Goal: Ask a question: Seek information or help from site administrators or community

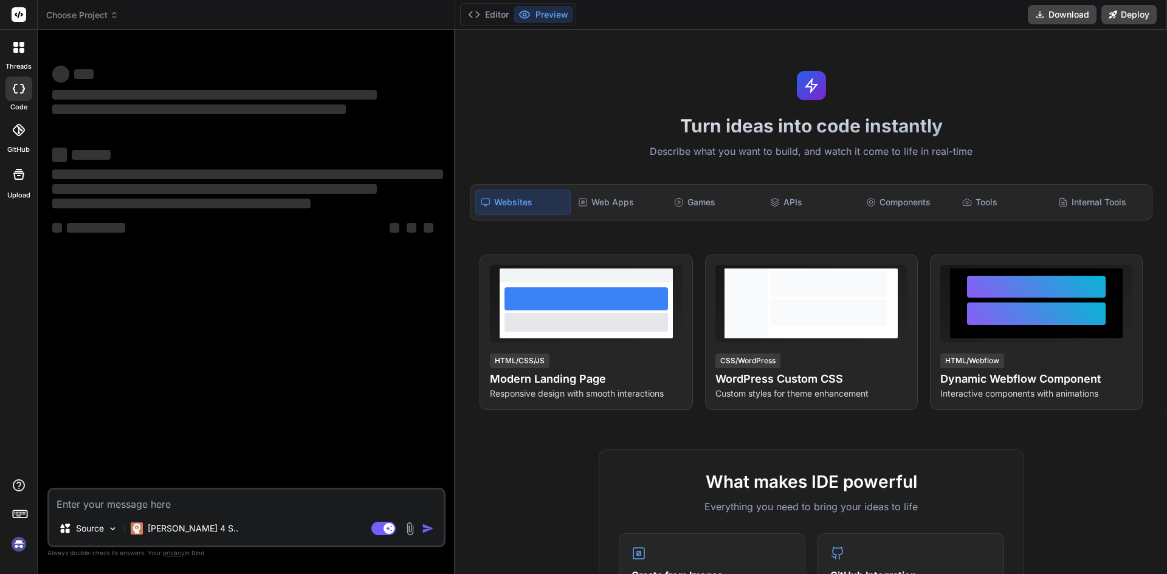
click at [148, 495] on textarea at bounding box center [246, 501] width 394 height 22
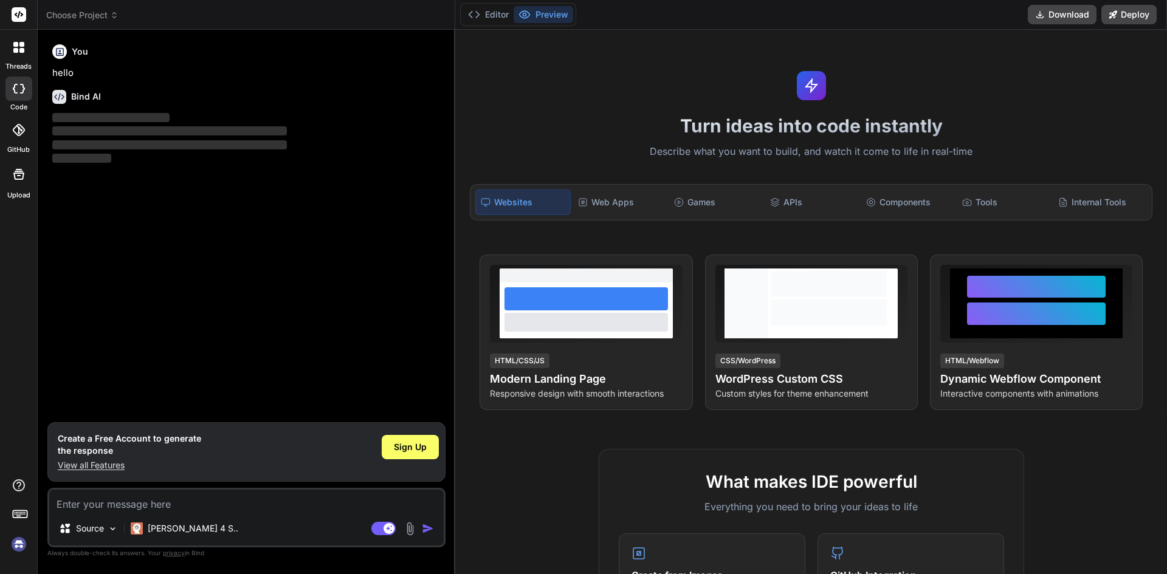
type textarea "x"
click at [115, 468] on p "View all Features" at bounding box center [129, 465] width 143 height 12
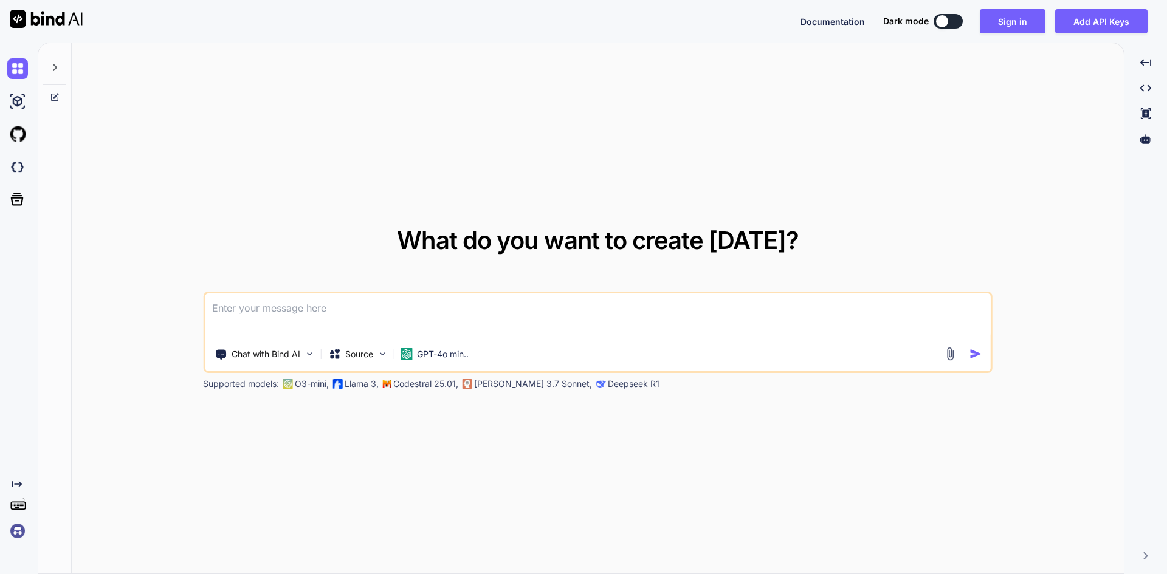
click at [323, 317] on textarea at bounding box center [598, 316] width 786 height 45
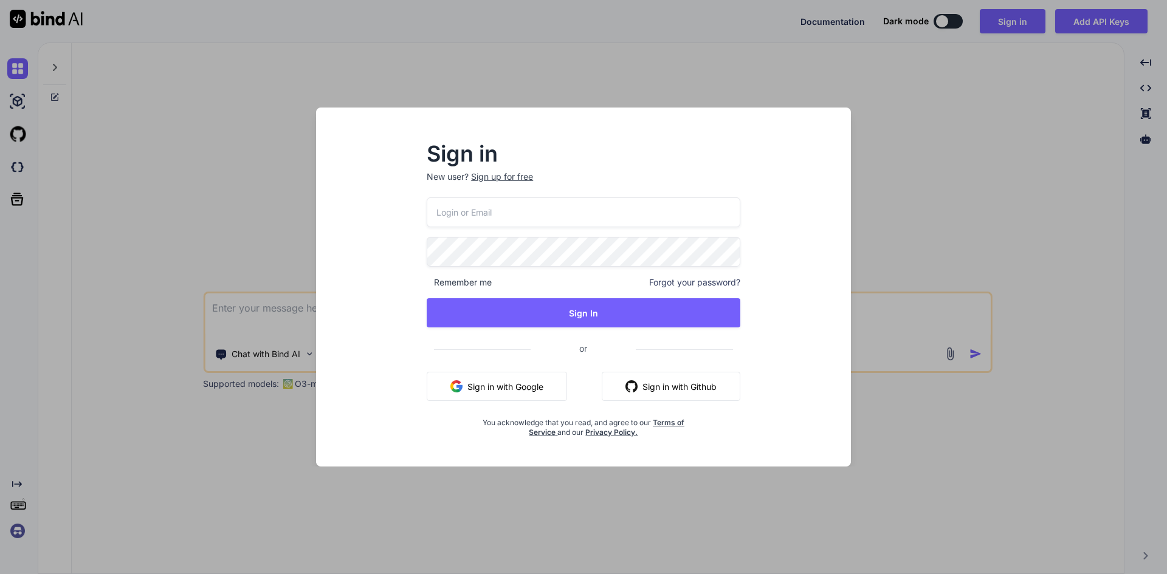
click at [495, 209] on input "email" at bounding box center [584, 213] width 314 height 30
type input "[EMAIL_ADDRESS][DOMAIN_NAME]"
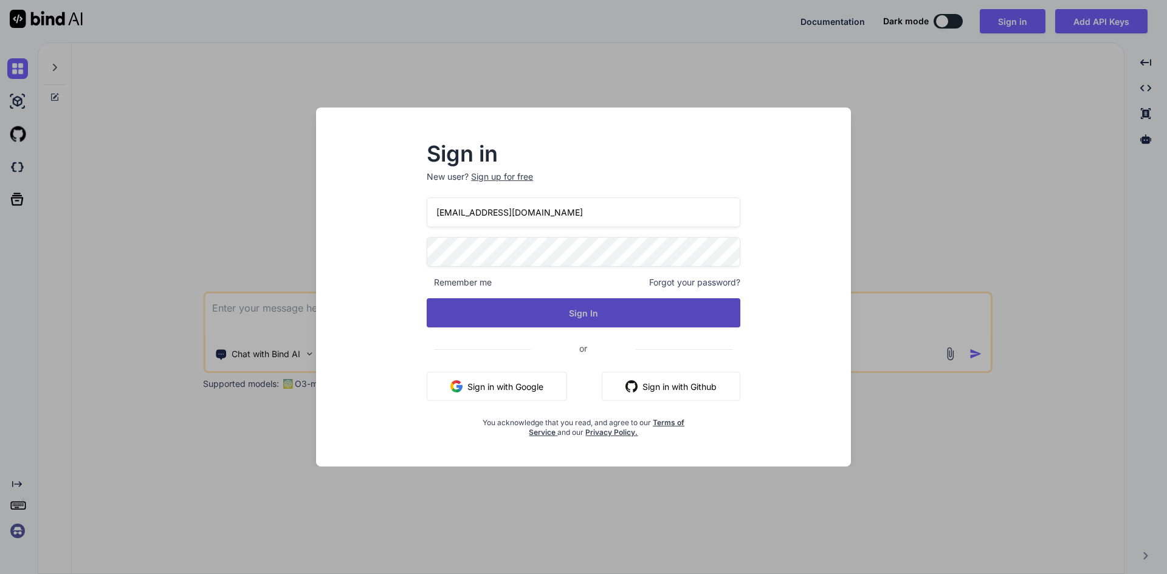
click at [579, 312] on button "Sign In" at bounding box center [584, 312] width 314 height 29
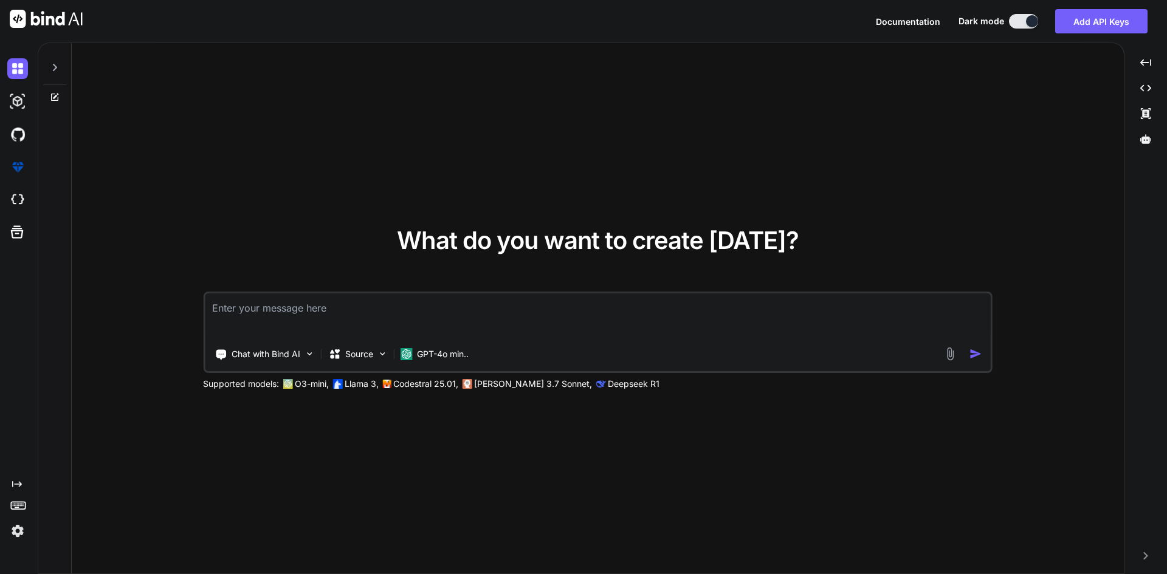
click at [366, 306] on textarea at bounding box center [598, 316] width 786 height 45
paste textarea "i have displayed 10 data in pageb one default and when i clik on page 2 then ap…"
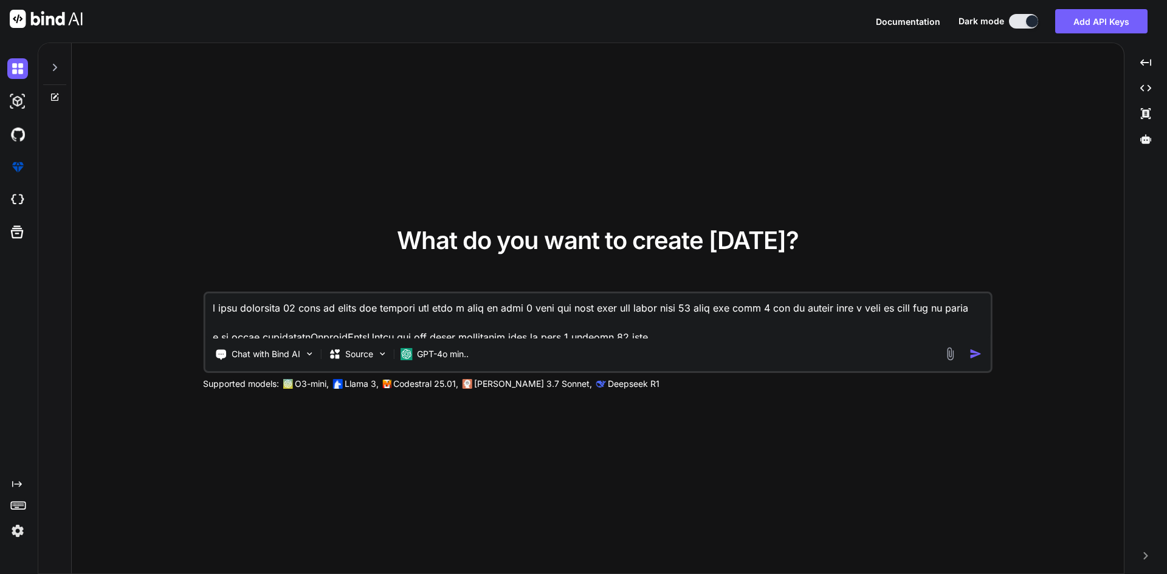
scroll to position [935, 0]
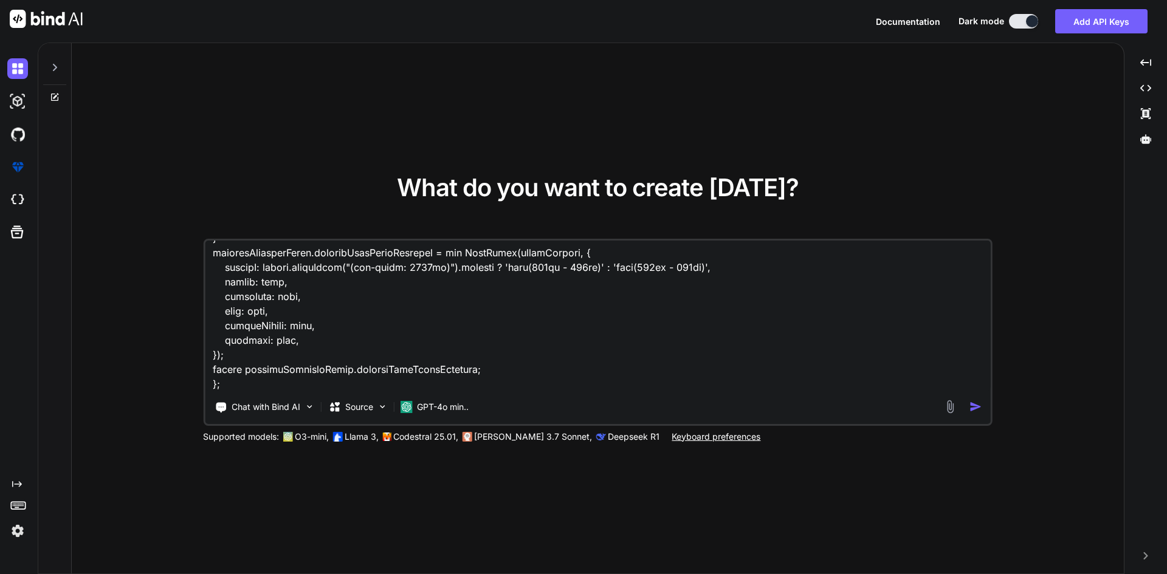
type textarea "i have displayed 10 data in pageb one default and when i clik on page 2 then ap…"
drag, startPoint x: 976, startPoint y: 398, endPoint x: 975, endPoint y: 408, distance: 9.8
click at [976, 399] on div "Chat with Bind AI Source GPT-4o min.." at bounding box center [596, 407] width 782 height 24
click at [975, 408] on img "button" at bounding box center [975, 406] width 13 height 13
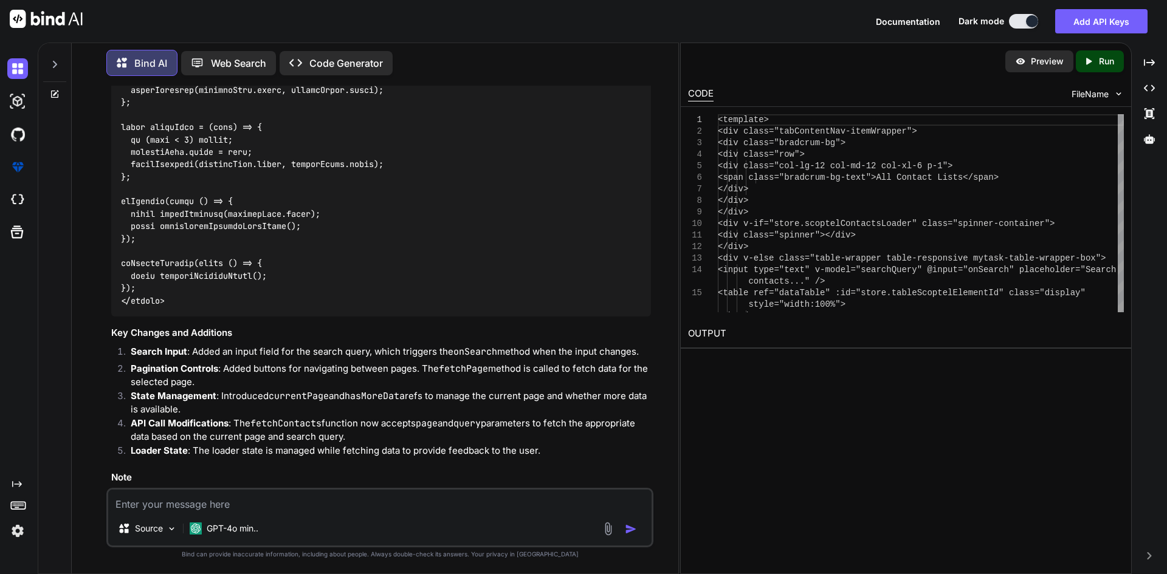
scroll to position [1242, 0]
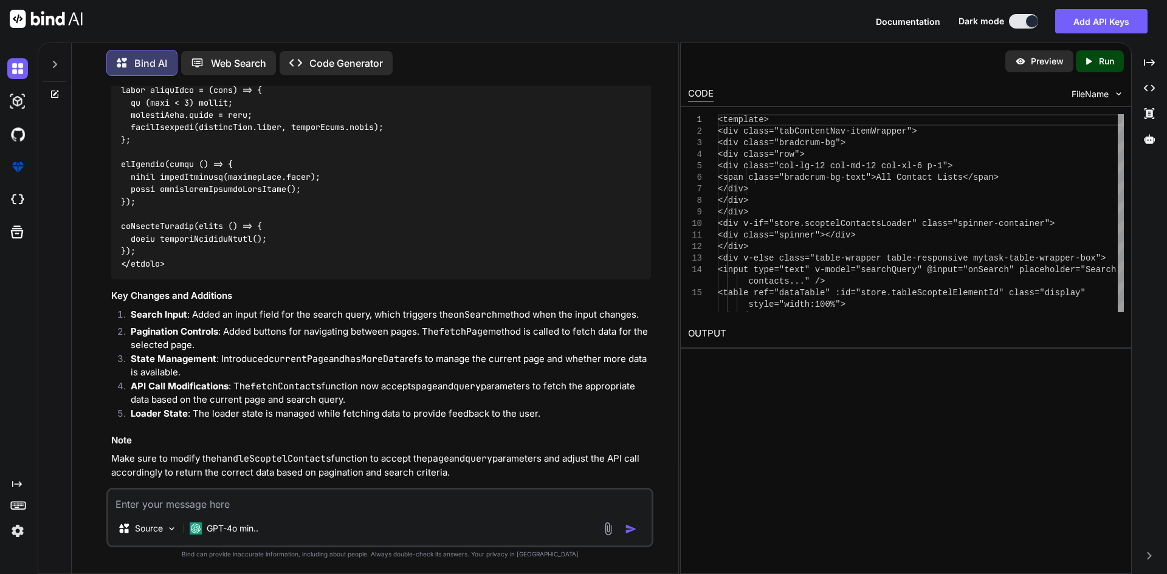
click at [288, 500] on textarea at bounding box center [379, 501] width 543 height 22
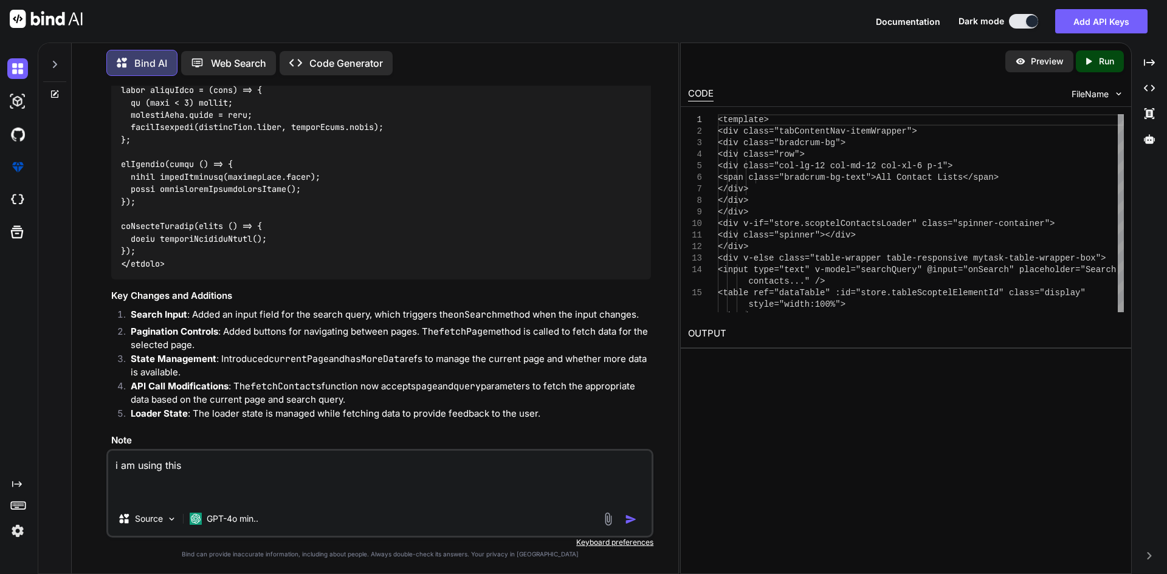
paste textarea "const initializeScoptelDataTable = async (): Promise<any | null> => { const tab…"
type textarea "i am using this const initializeScoptelDataTable = async (): Promise<any | null…"
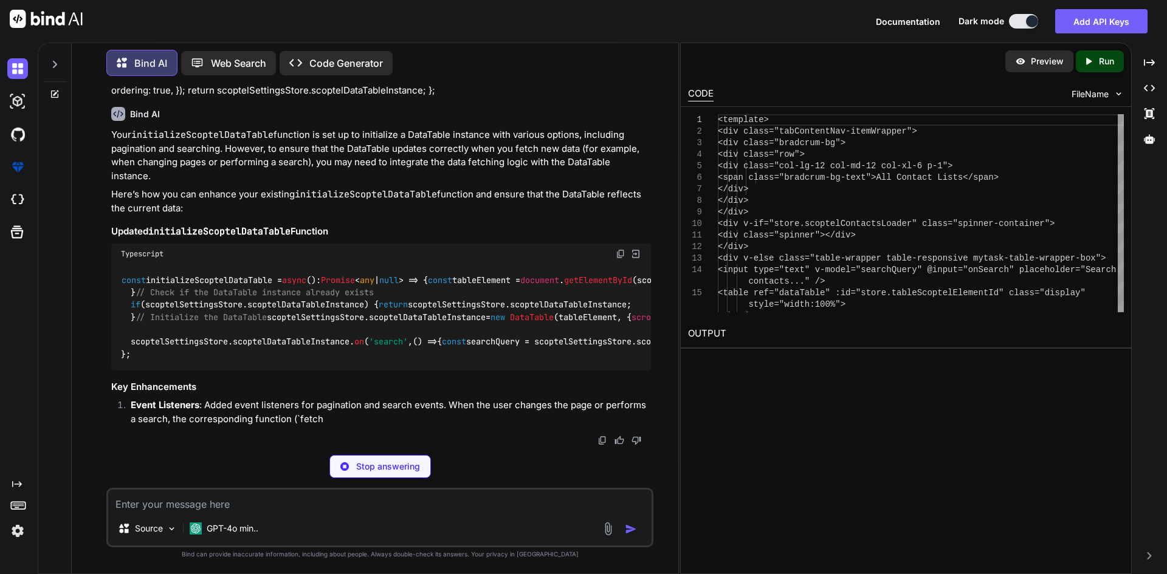
scroll to position [2070, 0]
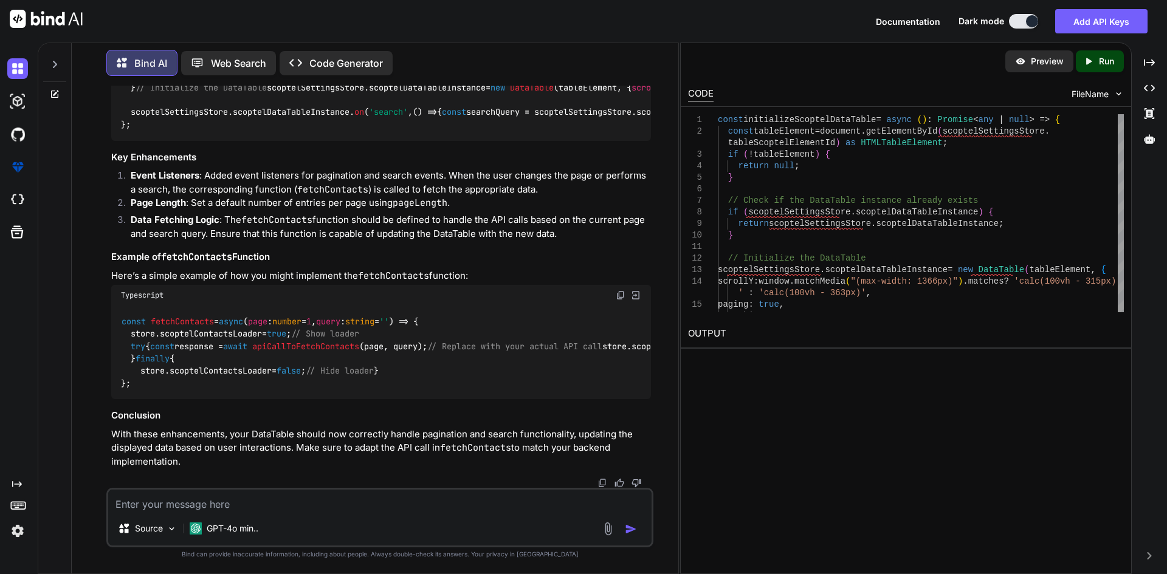
drag, startPoint x: 156, startPoint y: 382, endPoint x: 128, endPoint y: 276, distance: 109.2
click at [128, 141] on div "const initializeScoptelDataTable = async (): Promise < any | null > => { const …" at bounding box center [381, 88] width 540 height 106
copy code "// Listen for pagination and search events scoptelSettingsStore. scoptelDataTab…"
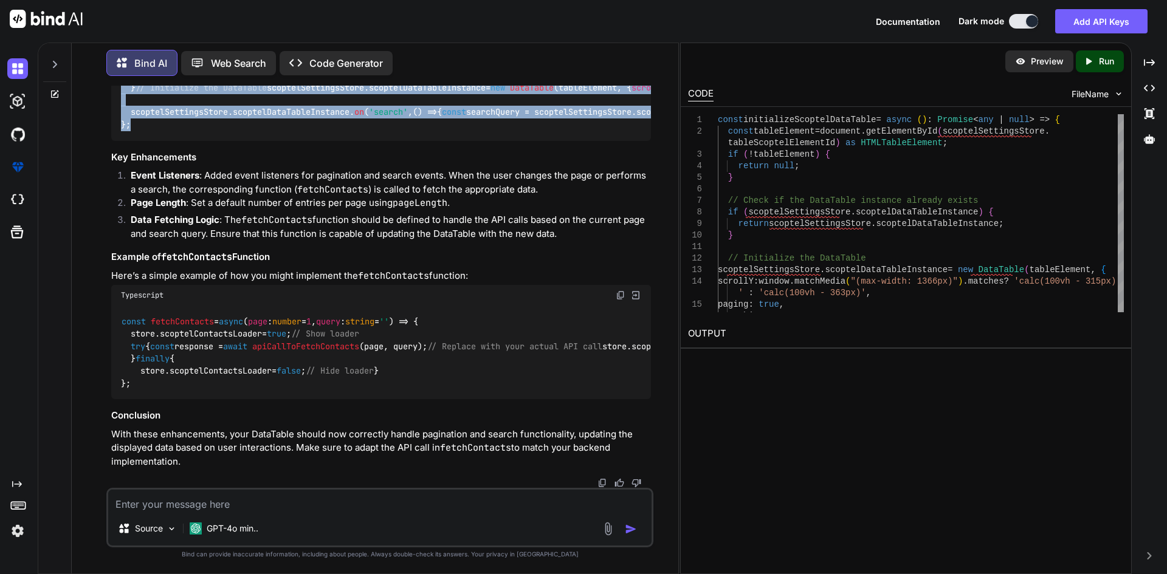
scroll to position [1888, 0]
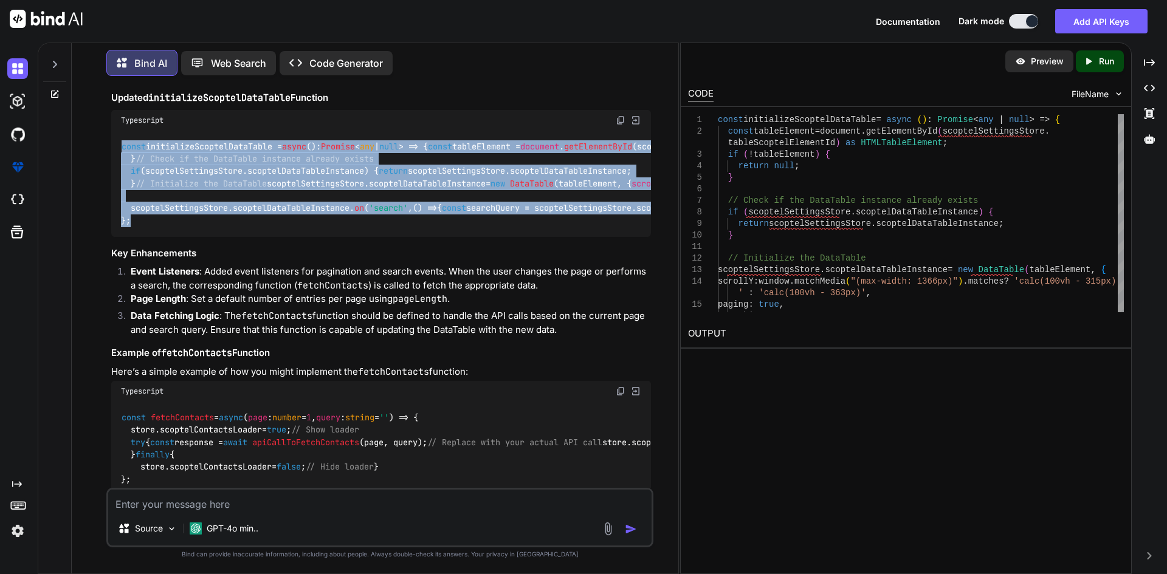
copy code "const initializeScoptelDataTable = async (): Promise < any | null > => { const …"
drag, startPoint x: 142, startPoint y: 418, endPoint x: 99, endPoint y: 128, distance: 293.6
click at [99, 128] on div "You Bind AI To implement pagination and search functionality in your Vue compon…" at bounding box center [379, 330] width 597 height 488
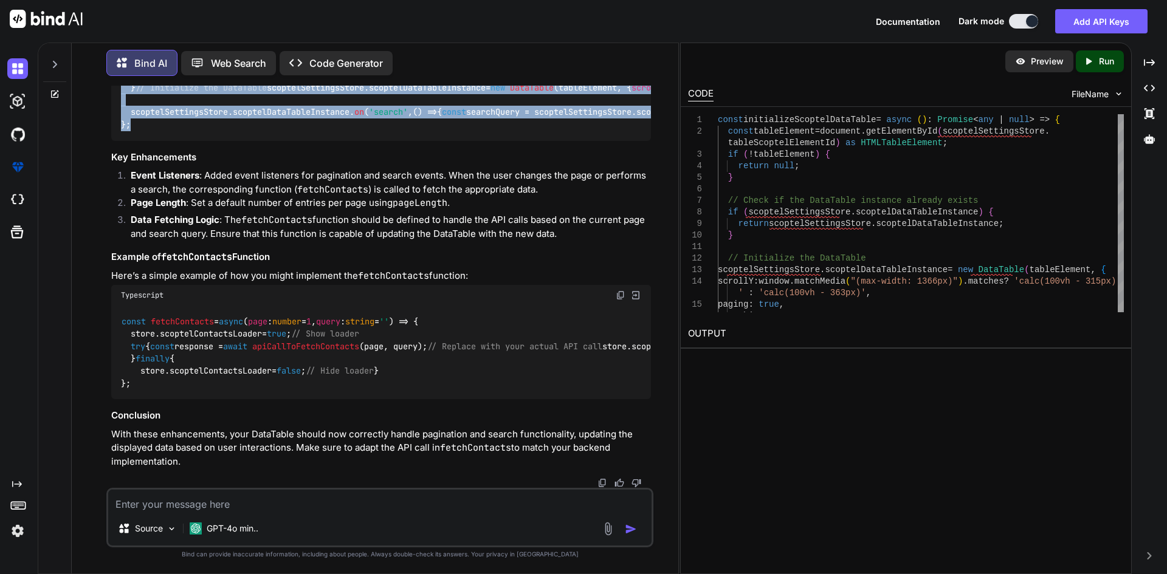
scroll to position [2386, 0]
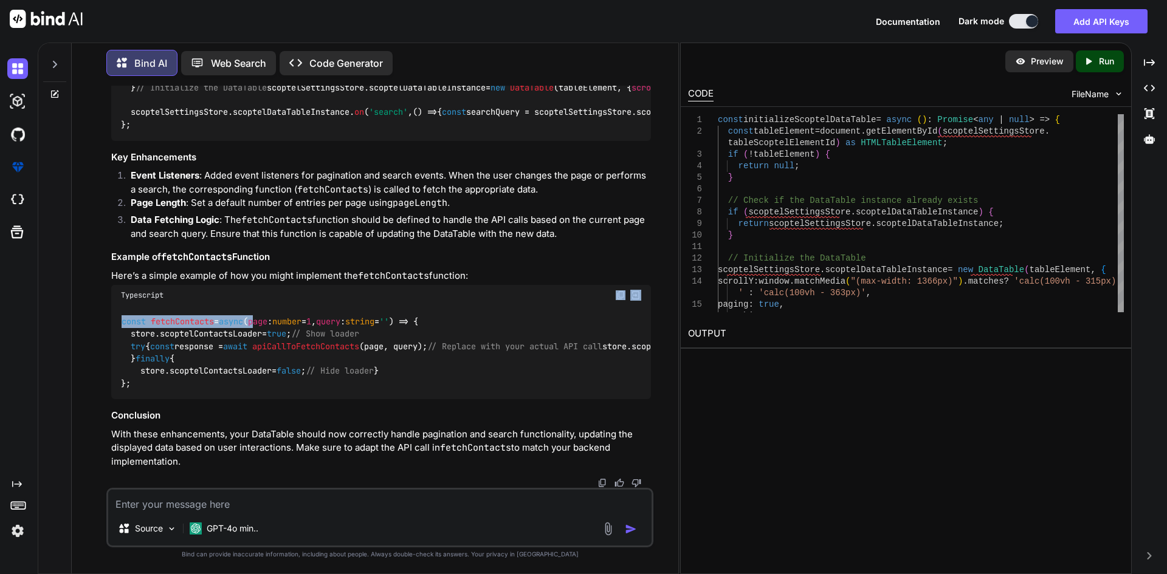
drag, startPoint x: 269, startPoint y: 245, endPoint x: 341, endPoint y: 227, distance: 73.8
click at [341, 285] on div "Typescript const fetchContacts = async ( page : number = 1 , query : string = '…" at bounding box center [381, 342] width 540 height 114
click at [154, 516] on div "Source GPT-4o min.." at bounding box center [379, 518] width 547 height 60
click at [154, 511] on div "Source GPT-4o min.." at bounding box center [379, 518] width 547 height 60
click at [157, 507] on textarea at bounding box center [379, 501] width 543 height 22
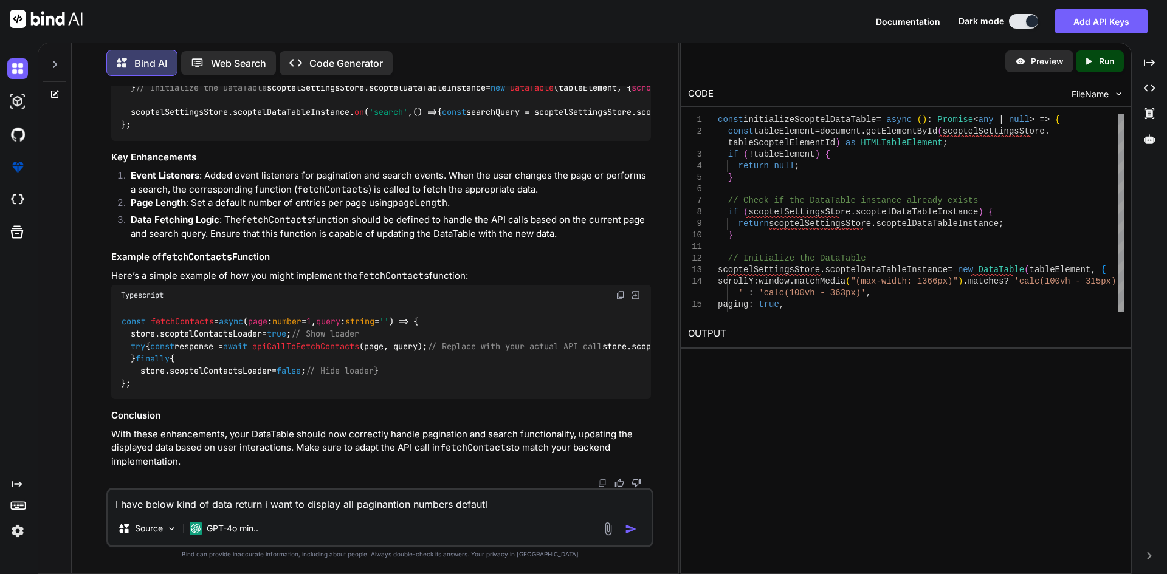
type textarea "I have below kind of data return i want to display all paginantion numbers defa…"
click at [633, 533] on img "button" at bounding box center [631, 529] width 12 height 12
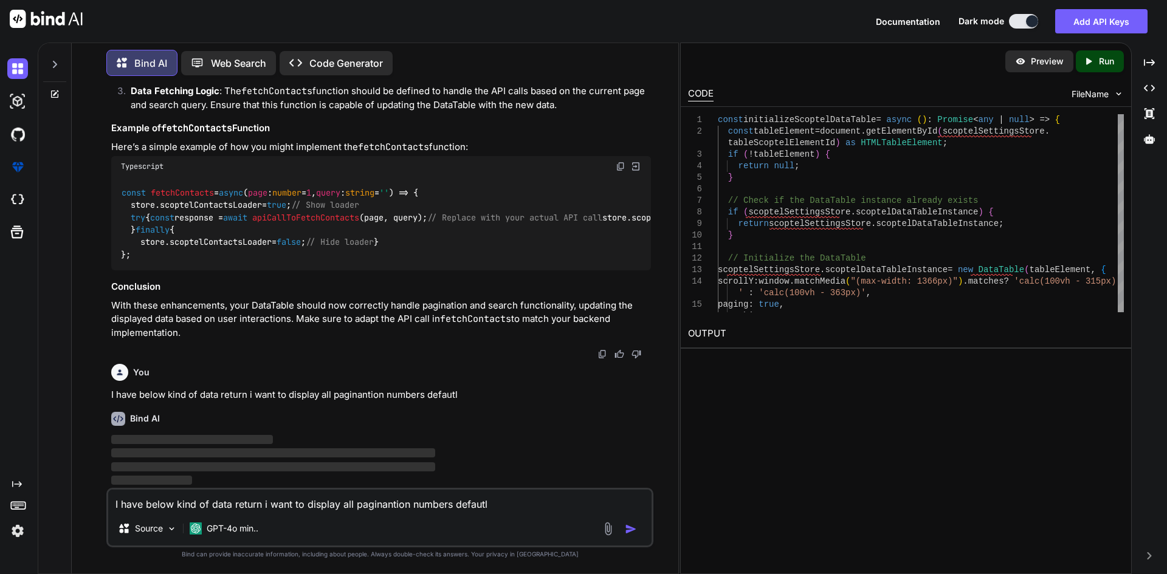
scroll to position [2514, 0]
click at [402, 505] on textarea "I have below kind of data return i want to display all paginantion numbers defa…" at bounding box center [379, 501] width 543 height 22
paste textarea "Successfully retrieved directory entries Media type application/json Controls A…"
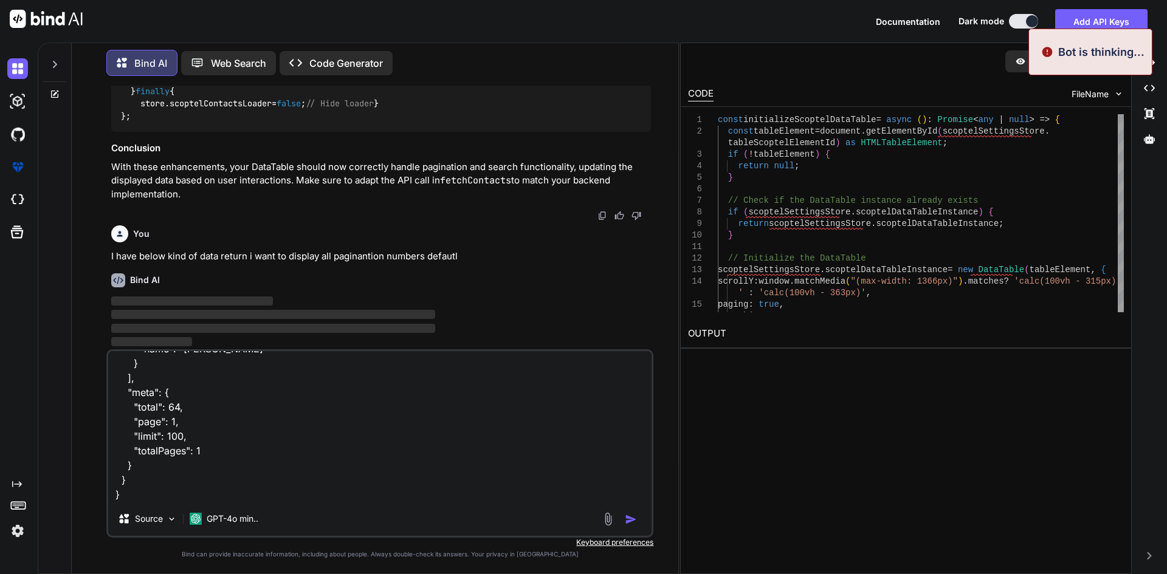
type textarea "Successfully retrieved directory entries Media type application/json Controls A…"
click at [633, 519] on img "button" at bounding box center [631, 520] width 12 height 12
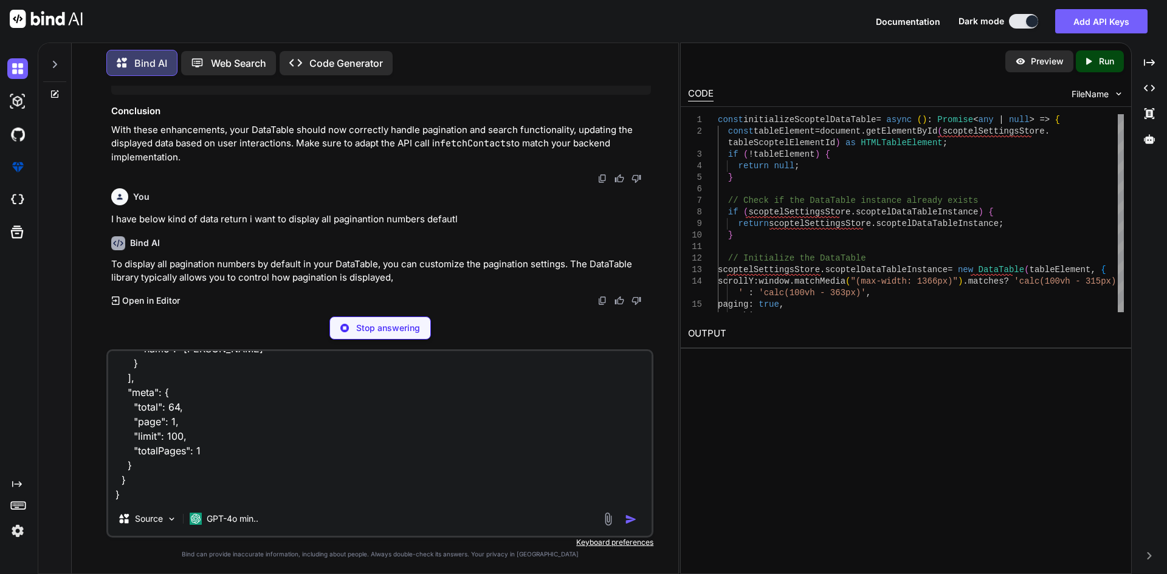
click at [374, 331] on p "Stop answering" at bounding box center [388, 328] width 64 height 12
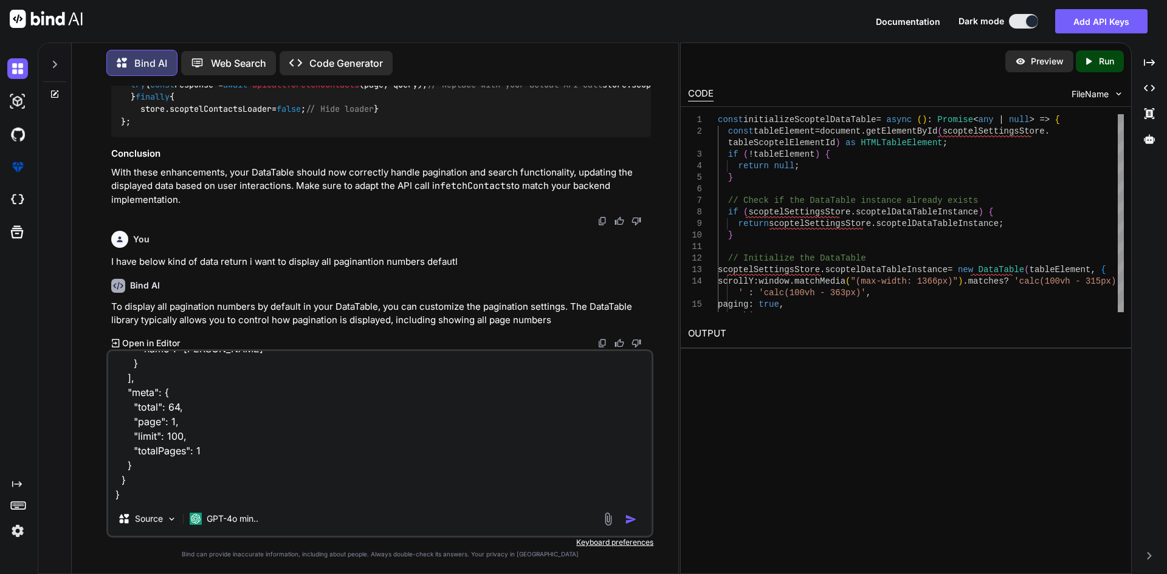
click at [633, 520] on img "button" at bounding box center [631, 520] width 12 height 12
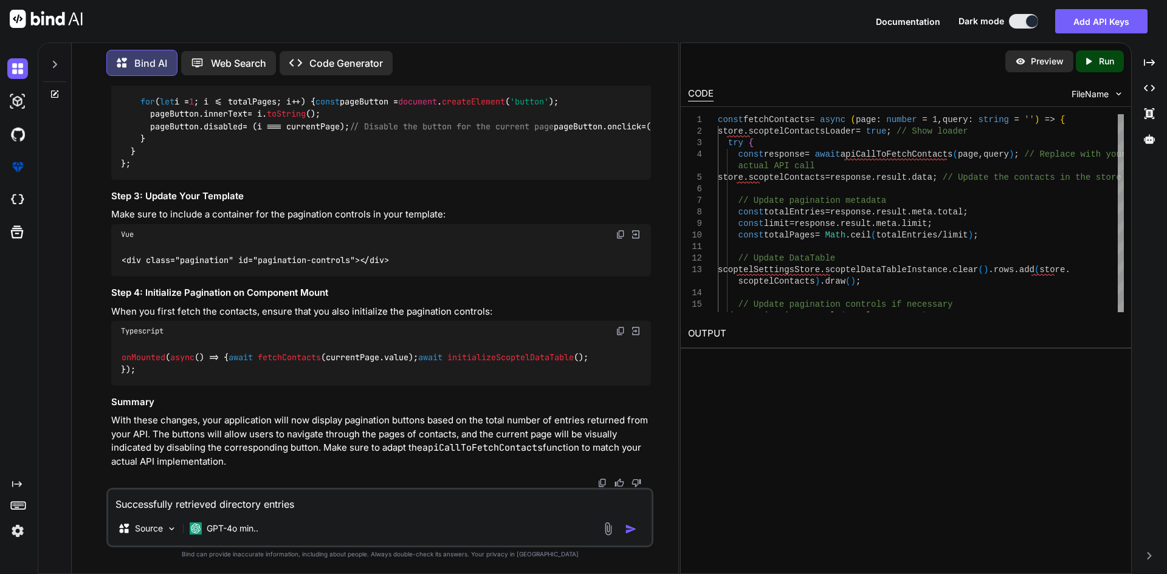
scroll to position [3369, 0]
click at [201, 170] on code "const updatePaginationControls = ( totalPages : number , currentPage : number )…" at bounding box center [634, 108] width 1026 height 124
click at [207, 58] on span "updatePaginationControls" at bounding box center [209, 52] width 117 height 11
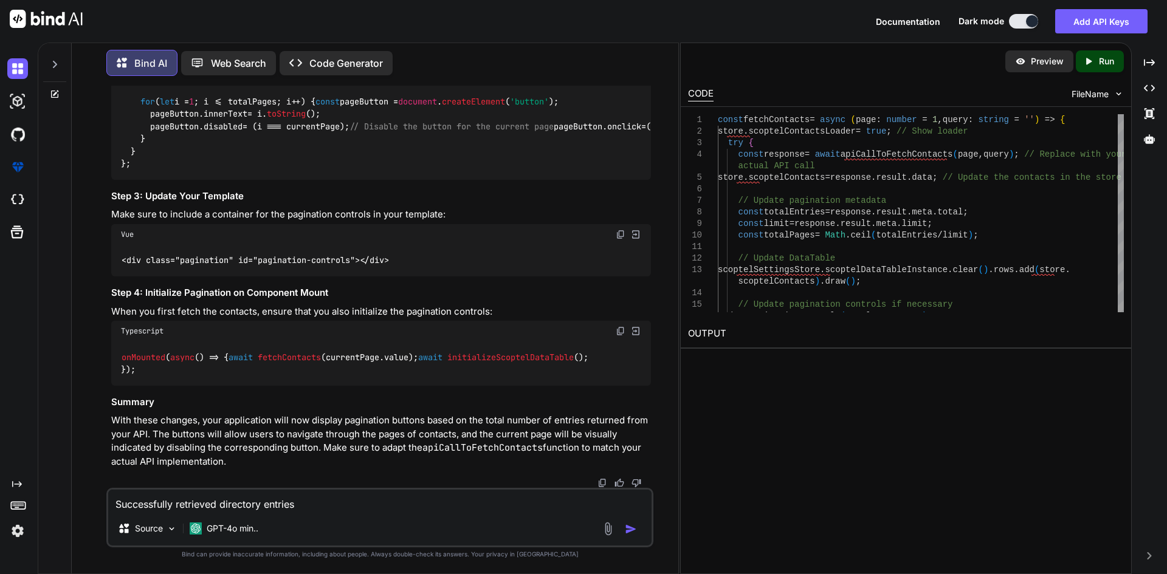
click at [207, 58] on span "updatePaginationControls" at bounding box center [209, 52] width 117 height 11
drag, startPoint x: 131, startPoint y: 419, endPoint x: 117, endPoint y: 165, distance: 253.8
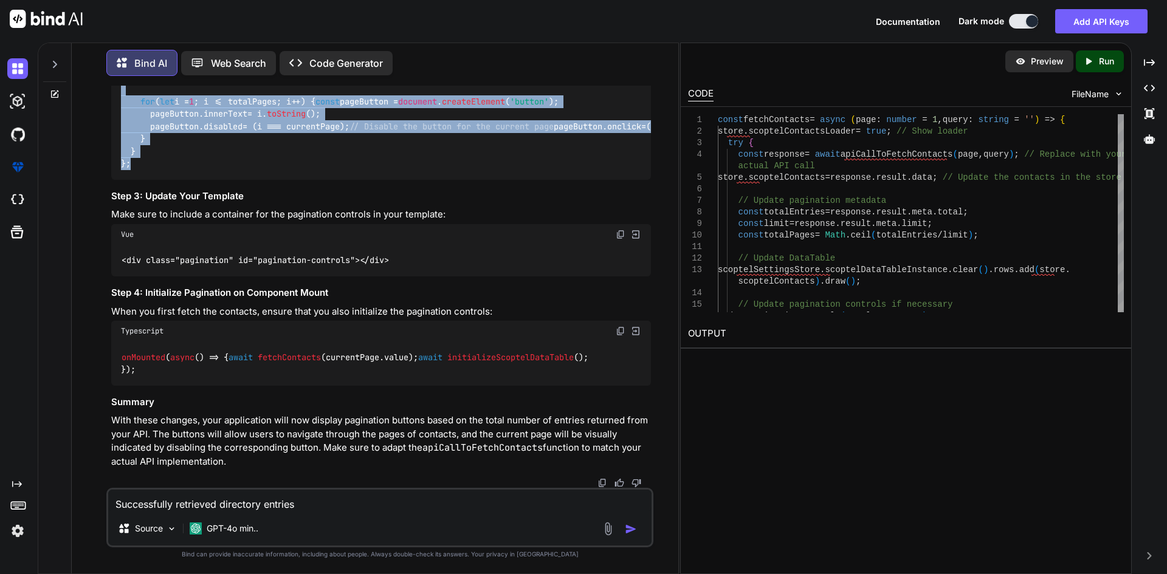
copy code "const updatePaginationControls = ( totalPages : number , currentPage : number )…"
drag, startPoint x: 132, startPoint y: 334, endPoint x: 108, endPoint y: 149, distance: 186.3
click at [108, 149] on div "You Bind AI To implement pagination and search functionality in your Vue compon…" at bounding box center [379, 330] width 547 height 488
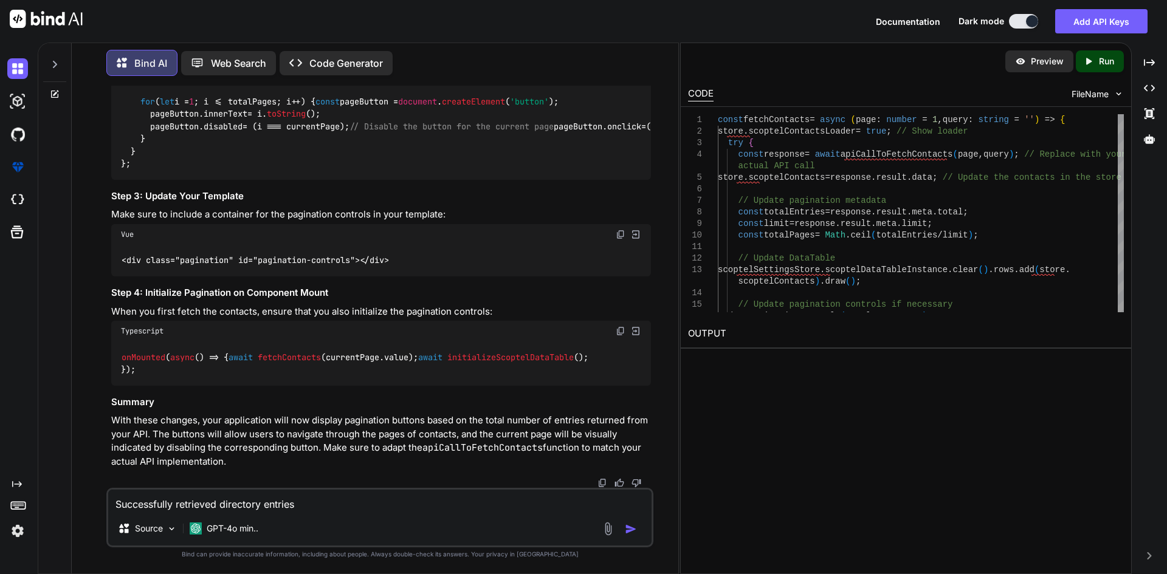
click at [447, 352] on span "initializeScoptelDataTable" at bounding box center [510, 357] width 126 height 11
click at [256, 351] on code "onMounted ( async () => { await fetchContacts (currentPage. value ); await init…" at bounding box center [354, 363] width 467 height 25
click at [258, 352] on span "fetchContacts" at bounding box center [289, 357] width 63 height 11
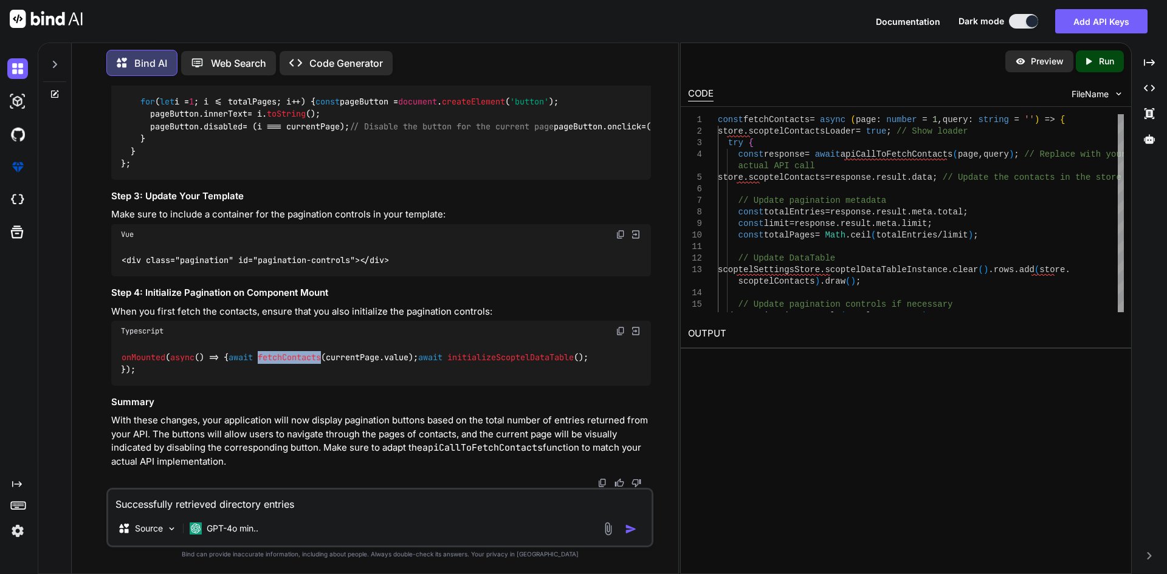
click at [258, 352] on span "fetchContacts" at bounding box center [289, 357] width 63 height 11
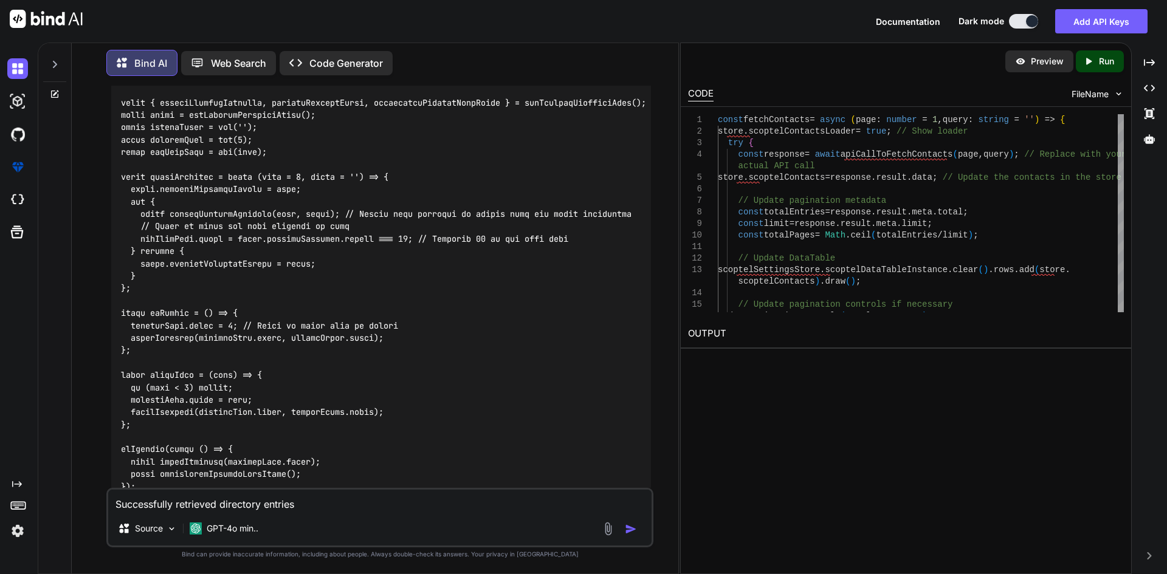
scroll to position [896, 0]
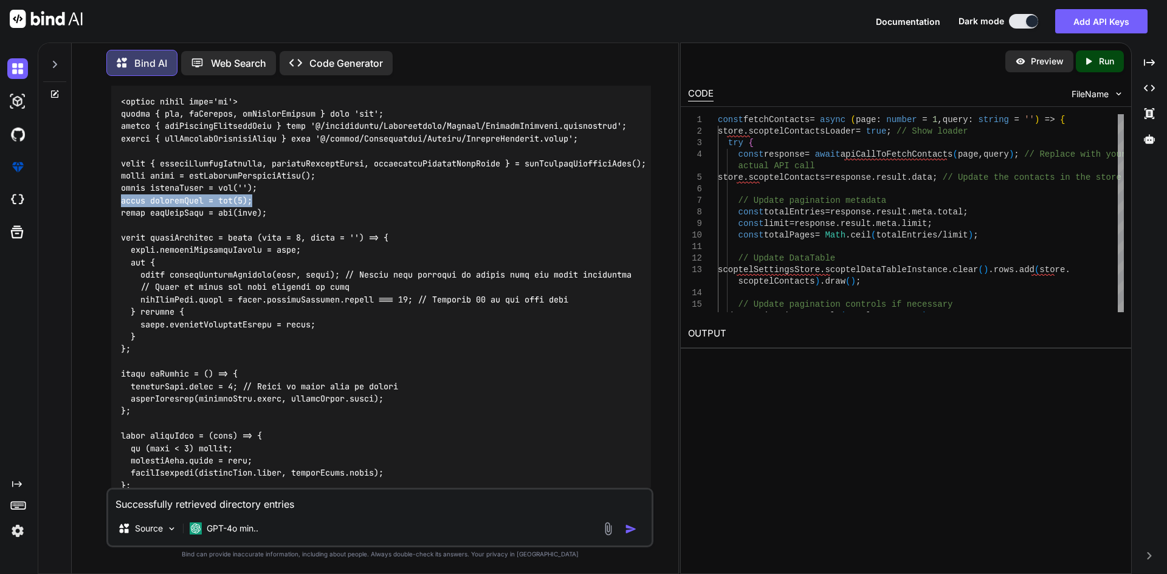
drag, startPoint x: 119, startPoint y: 187, endPoint x: 266, endPoint y: 183, distance: 147.7
click at [266, 183] on div at bounding box center [381, 126] width 540 height 998
click at [269, 184] on div at bounding box center [381, 126] width 540 height 998
drag, startPoint x: 264, startPoint y: 185, endPoint x: 114, endPoint y: 178, distance: 150.9
click at [114, 178] on div at bounding box center [381, 126] width 540 height 998
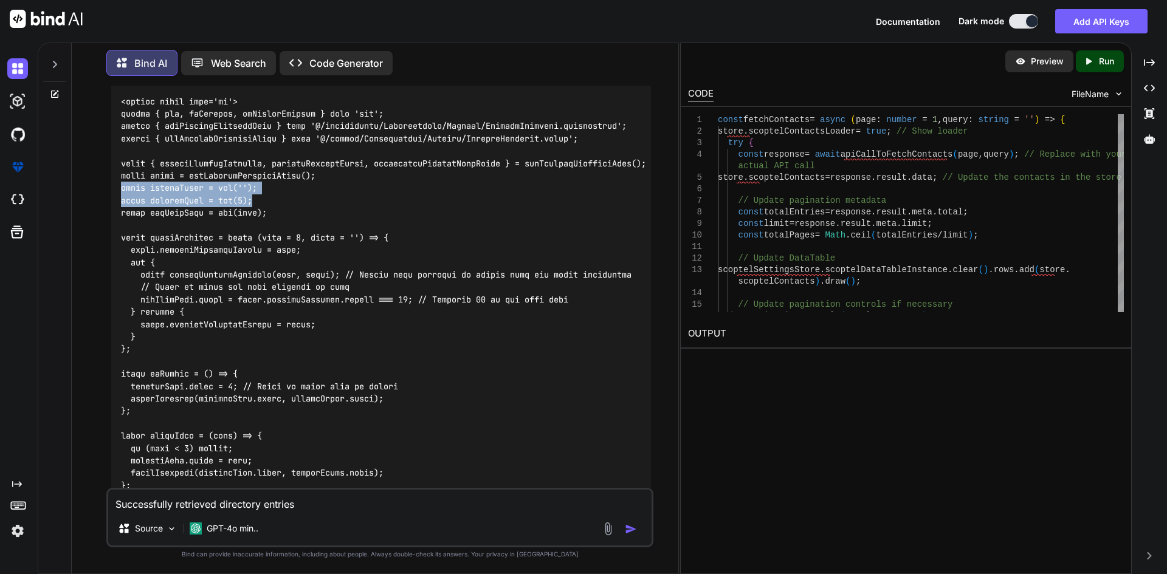
copy code "const searchQuery = ref(''); const currentPage = ref(1);"
click at [189, 202] on code at bounding box center [383, 126] width 525 height 979
copy code "hasMoreData"
click at [267, 190] on div at bounding box center [381, 126] width 540 height 998
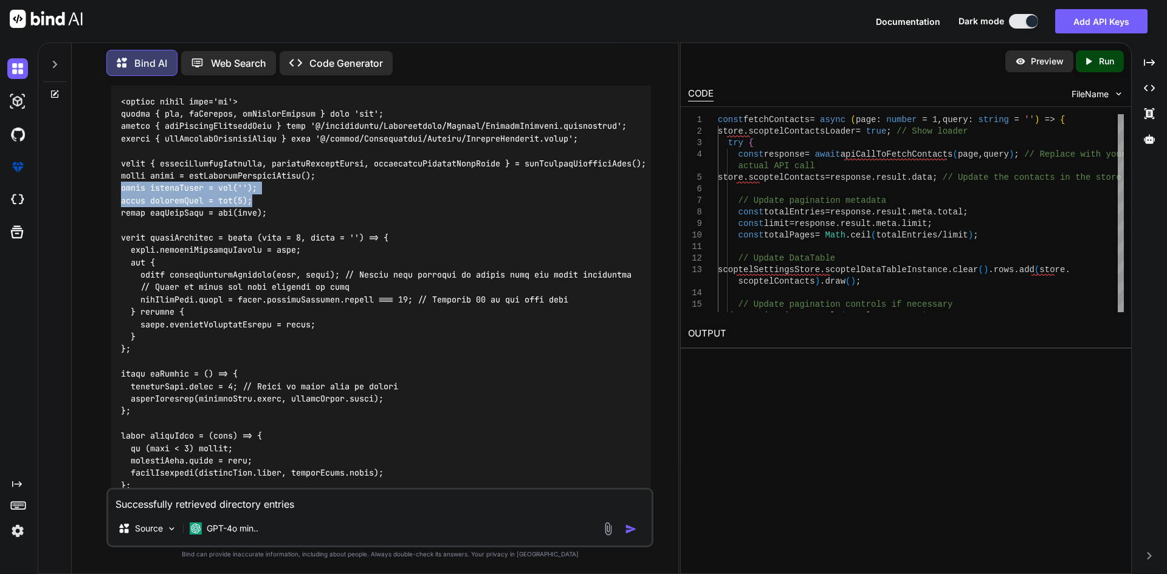
drag, startPoint x: 244, startPoint y: 186, endPoint x: 114, endPoint y: 177, distance: 129.7
click at [114, 177] on div at bounding box center [381, 126] width 540 height 998
copy code "const searchQuery = ref(''); const currentPage = ref(1);"
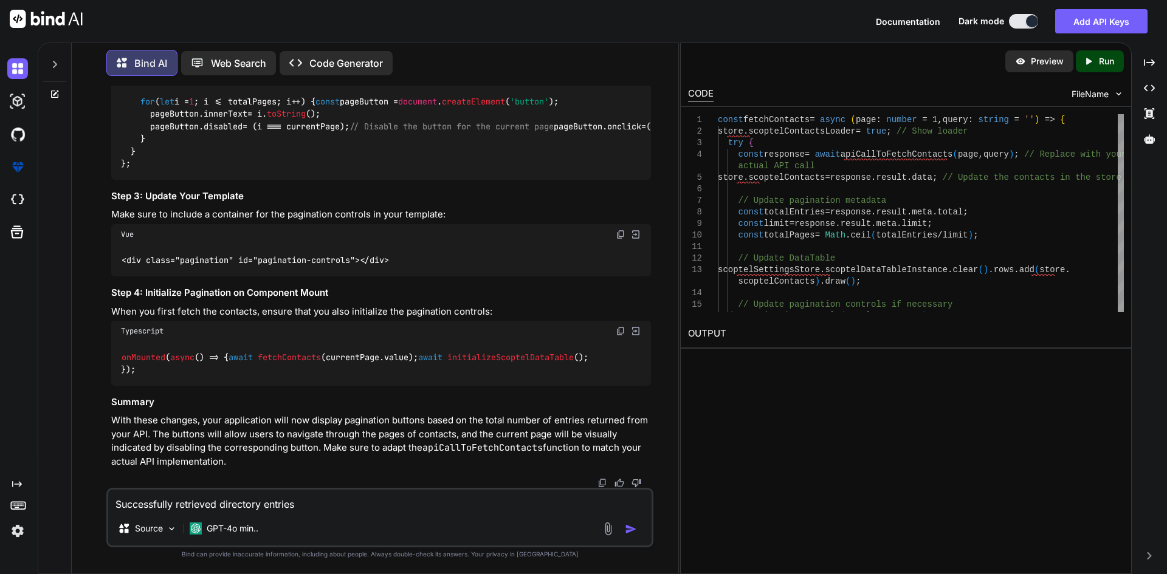
scroll to position [3630, 0]
click at [186, 489] on div "Successfully retrieved directory entries Media type application/json Controls A…" at bounding box center [379, 518] width 547 height 60
click at [179, 505] on textarea "Successfully retrieved directory entries Media type application/json Controls A…" at bounding box center [379, 501] width 543 height 22
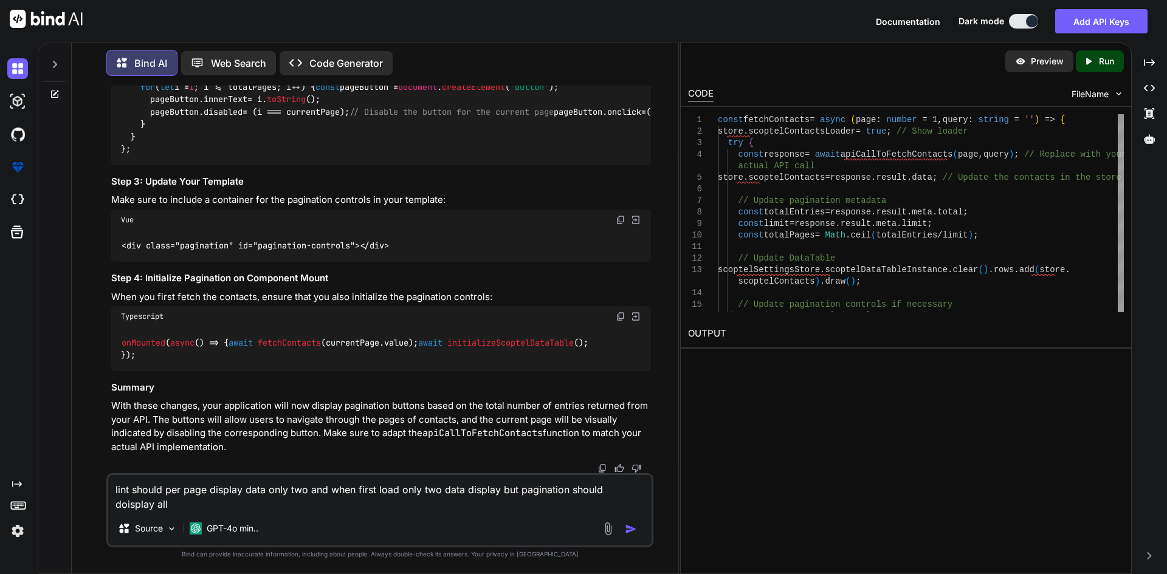
type textarea "lint should per page display data only two and when first load only two data di…"
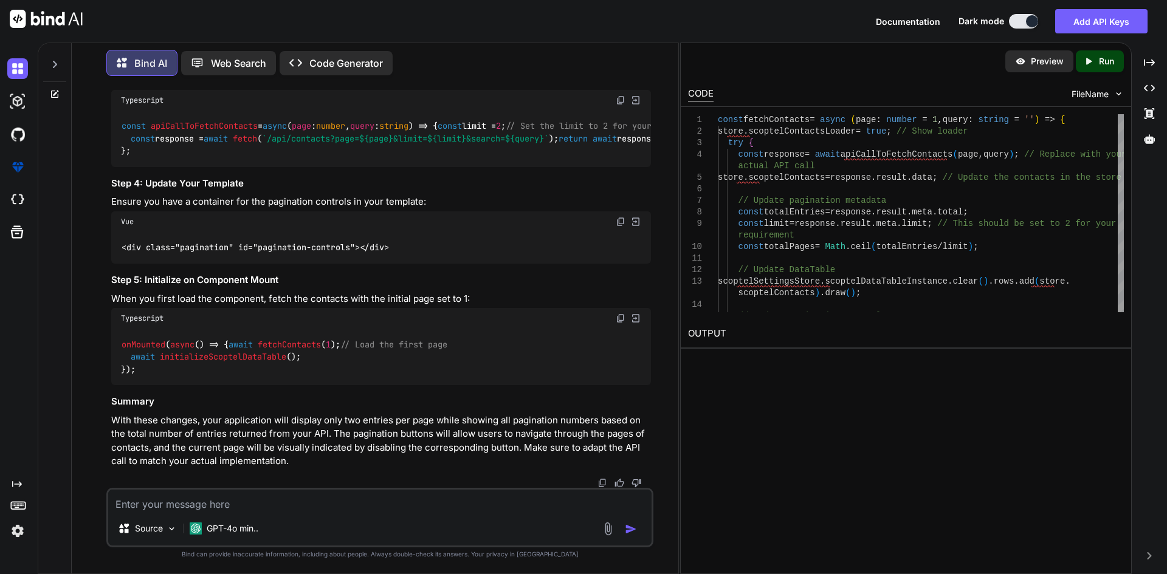
scroll to position [4867, 0]
click at [258, 348] on span "fetchContacts" at bounding box center [289, 344] width 63 height 11
copy span "fetchContacts"
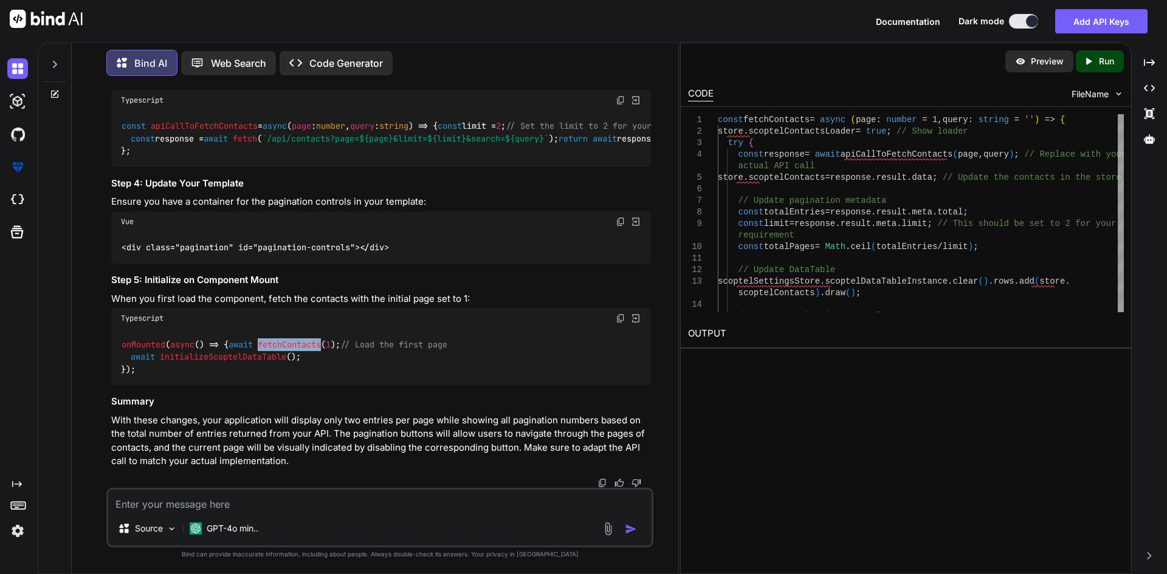
click at [178, 157] on code "const apiCallToFetchContacts = async ( page : number , query : string ) => { co…" at bounding box center [415, 139] width 589 height 38
copy code "limit"
drag, startPoint x: 130, startPoint y: 286, endPoint x: 207, endPoint y: 284, distance: 76.6
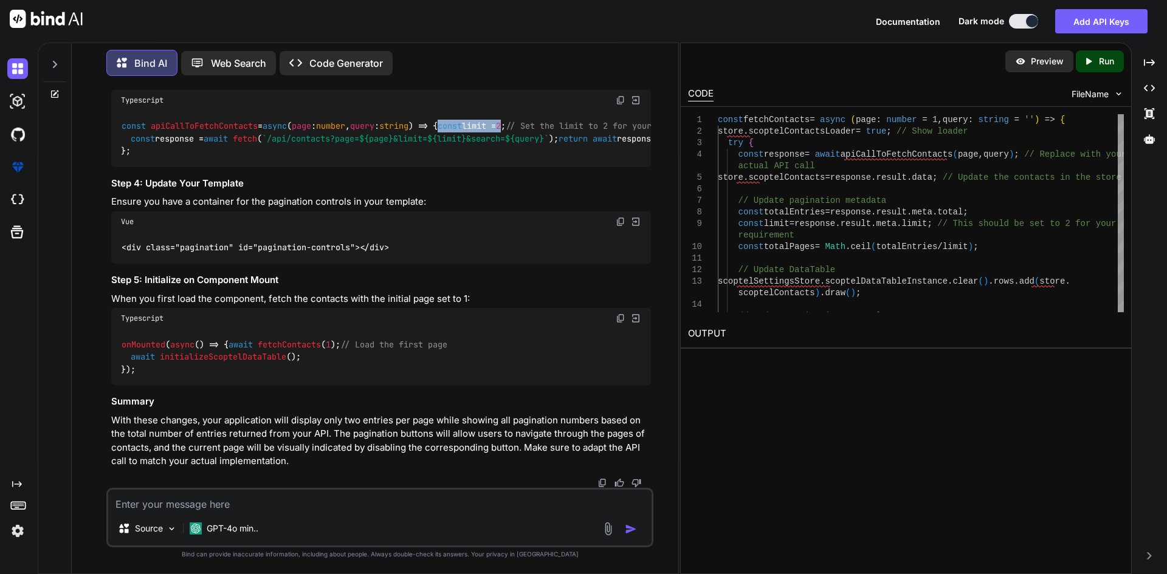
click at [207, 157] on code "const apiCallToFetchContacts = async ( page : number , query : string ) => { co…" at bounding box center [415, 139] width 589 height 38
copy code "const limit = 2"
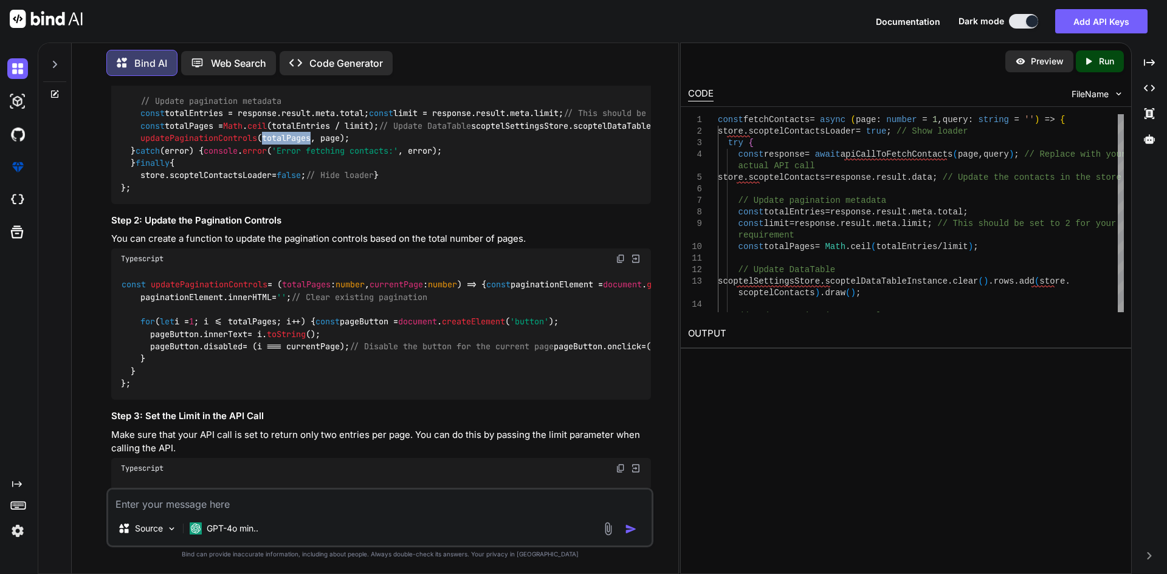
scroll to position [3591, 0]
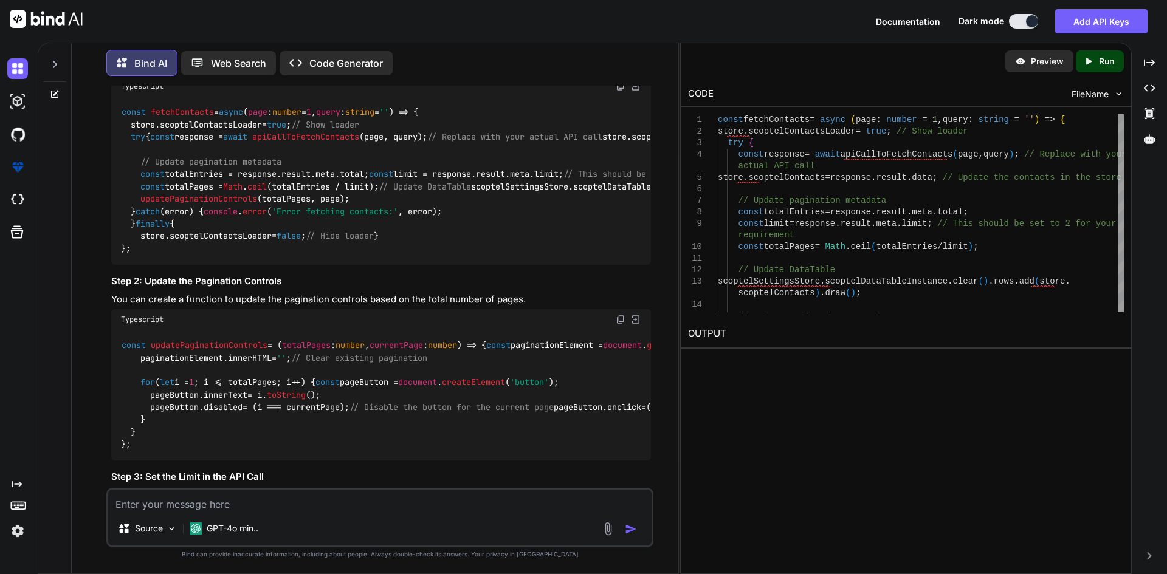
drag, startPoint x: 119, startPoint y: 275, endPoint x: 408, endPoint y: 270, distance: 289.3
copy code "<div class="pagination" id="pagination-controls"></div>"
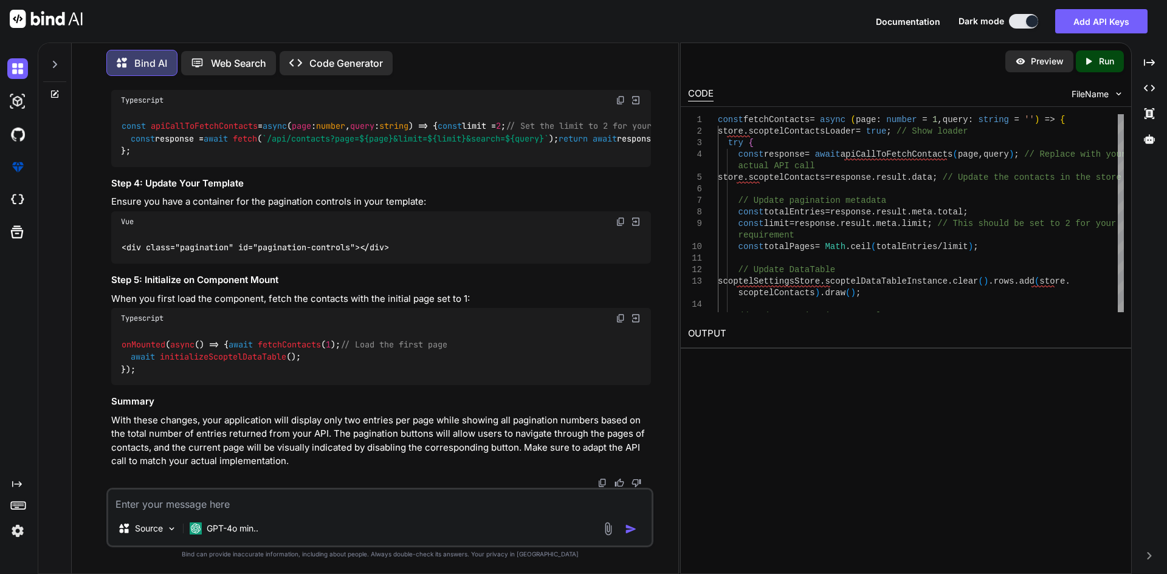
scroll to position [4867, 0]
click at [467, 308] on div "Typescript" at bounding box center [381, 318] width 540 height 21
drag, startPoint x: 135, startPoint y: 286, endPoint x: 107, endPoint y: 118, distance: 170.0
click at [107, 118] on div "You Bind AI To implement pagination and search functionality in your Vue compon…" at bounding box center [379, 330] width 547 height 488
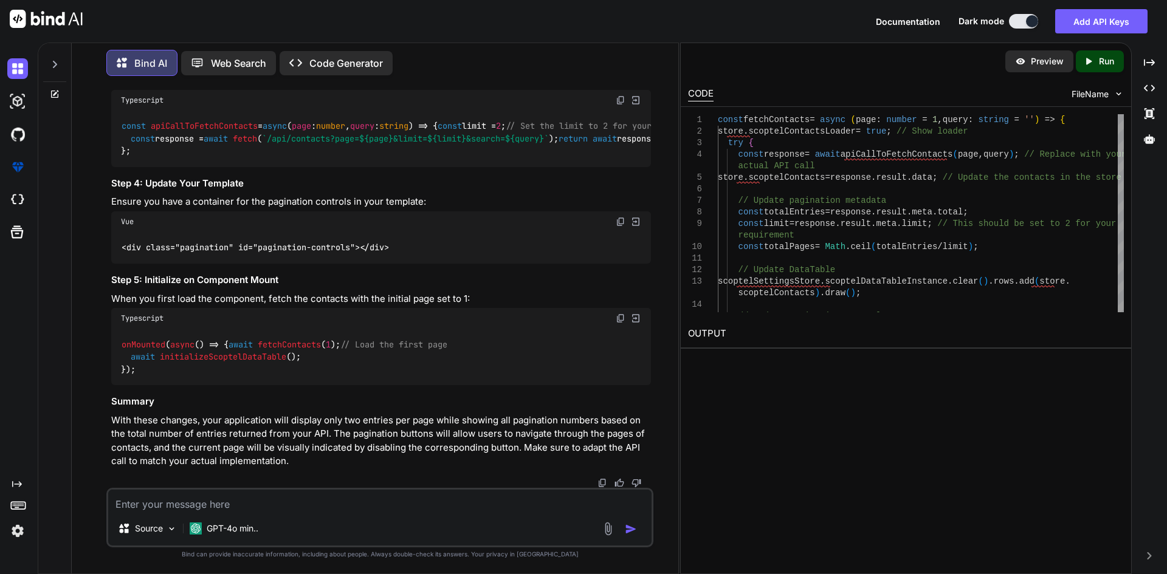
scroll to position [4746, 0]
drag, startPoint x: 120, startPoint y: 354, endPoint x: 414, endPoint y: 352, distance: 294.1
click at [414, 264] on div "<div class="pagination" id="pagination-controls"></div>" at bounding box center [381, 248] width 540 height 32
click at [257, 501] on textarea at bounding box center [379, 501] width 543 height 22
type textarea "where it use"
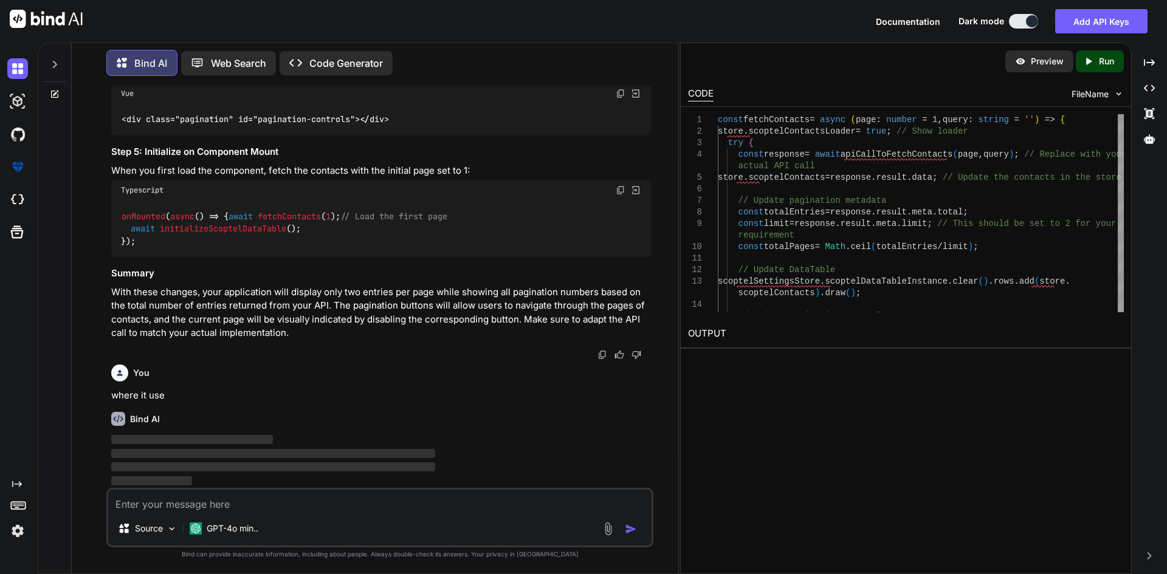
scroll to position [4996, 0]
paste textarea "<div class="pagination" id="pagination-controls"></div>"
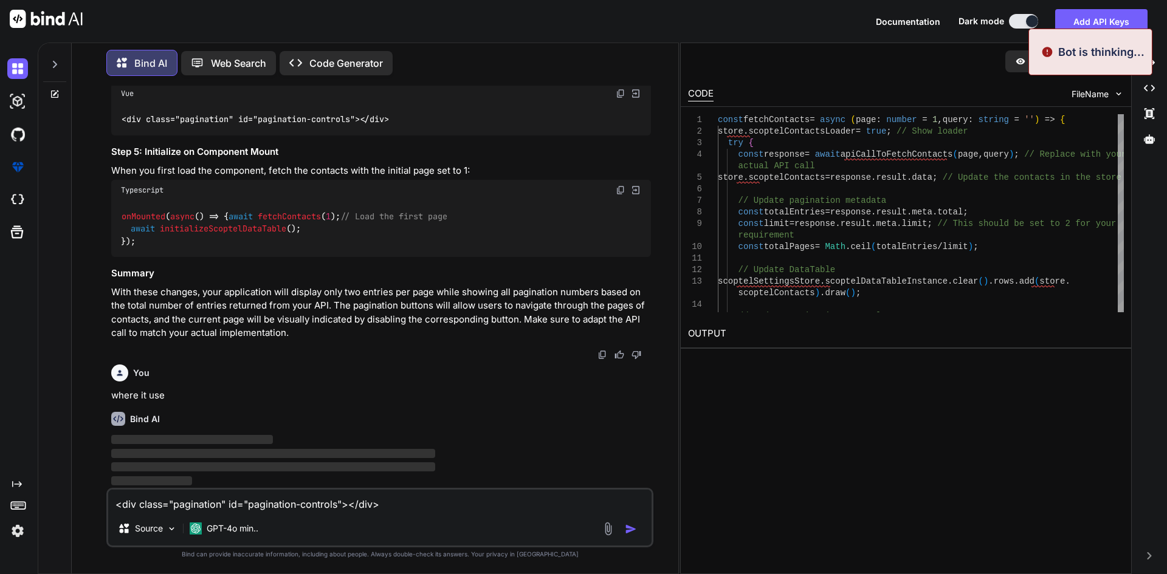
type textarea "<div class="pagination" id="pagination-controls"></div>"
click at [629, 530] on img "button" at bounding box center [631, 529] width 12 height 12
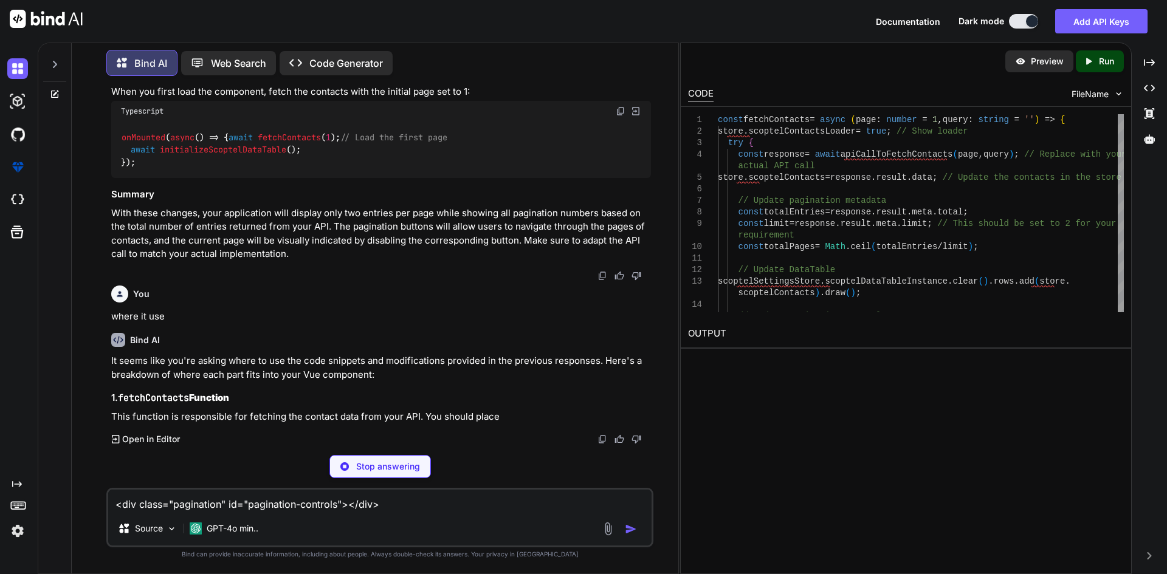
click at [413, 458] on div "Stop answering" at bounding box center [379, 466] width 101 height 23
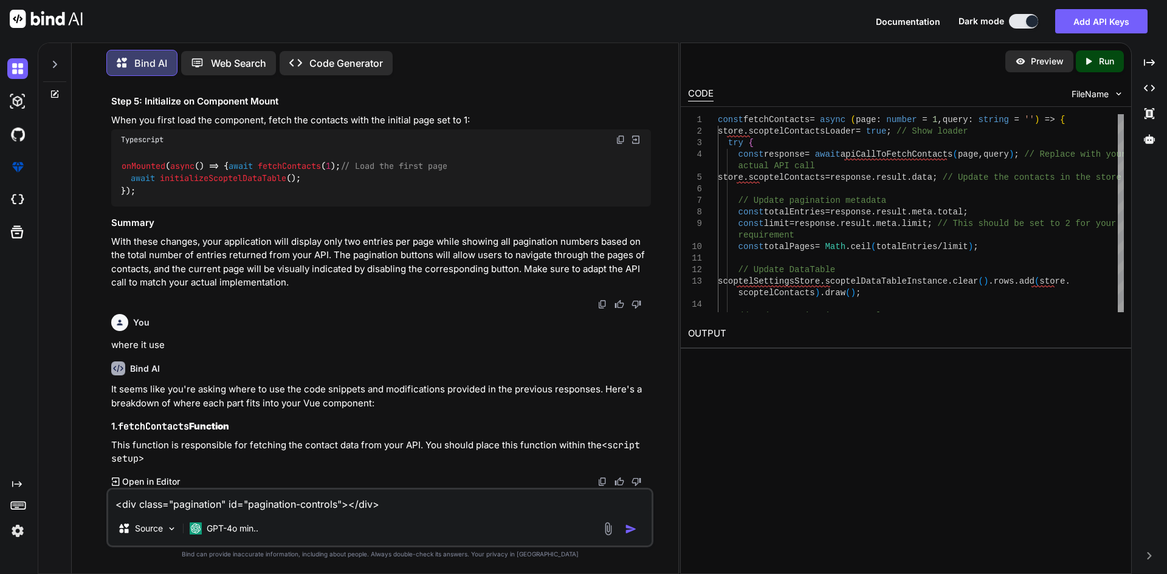
click at [637, 533] on img "button" at bounding box center [631, 529] width 12 height 12
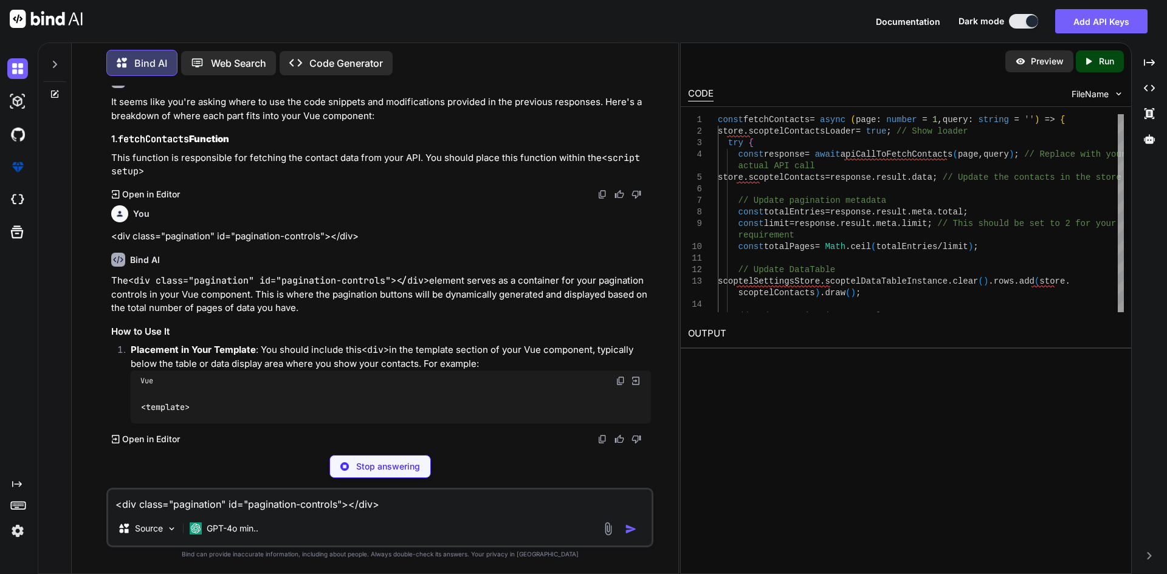
scroll to position [5286, 0]
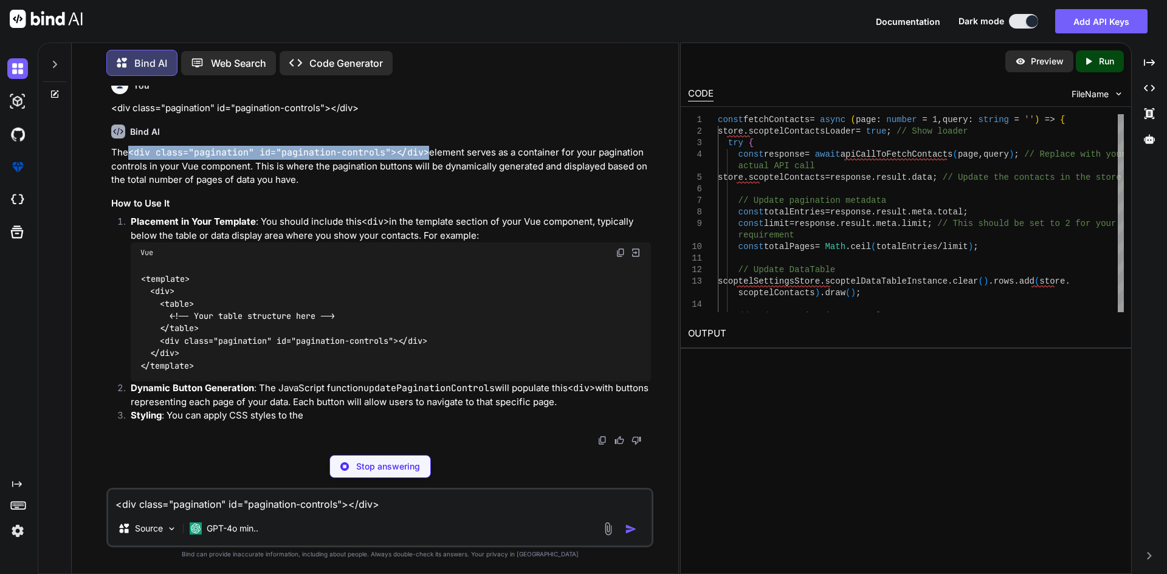
drag, startPoint x: 130, startPoint y: 331, endPoint x: 429, endPoint y: 329, distance: 299.0
click at [429, 159] on code "<div class="pagination" id="pagination-controls"></div>" at bounding box center [278, 152] width 301 height 12
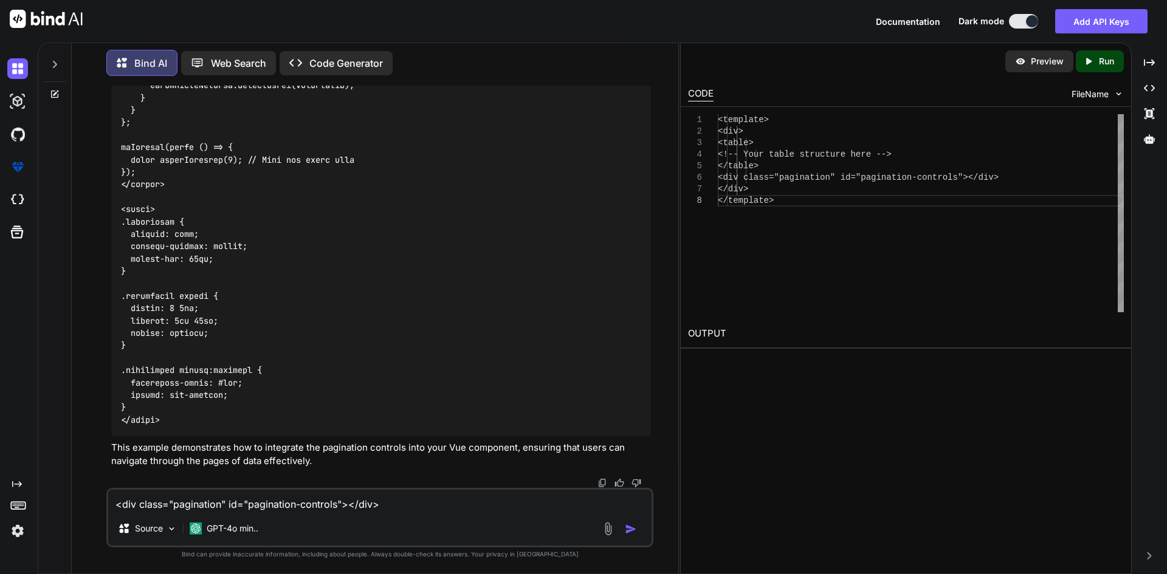
scroll to position [6495, 0]
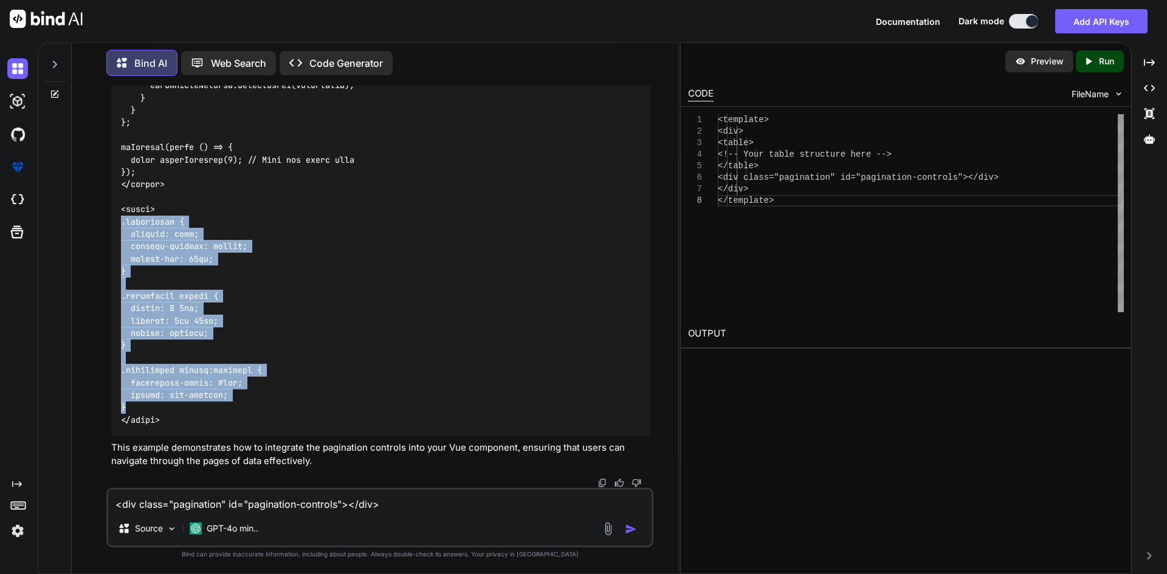
drag, startPoint x: 122, startPoint y: 221, endPoint x: 191, endPoint y: 414, distance: 204.9
click at [191, 414] on div at bounding box center [381, 91] width 540 height 689
